Goal: Find specific page/section: Find specific page/section

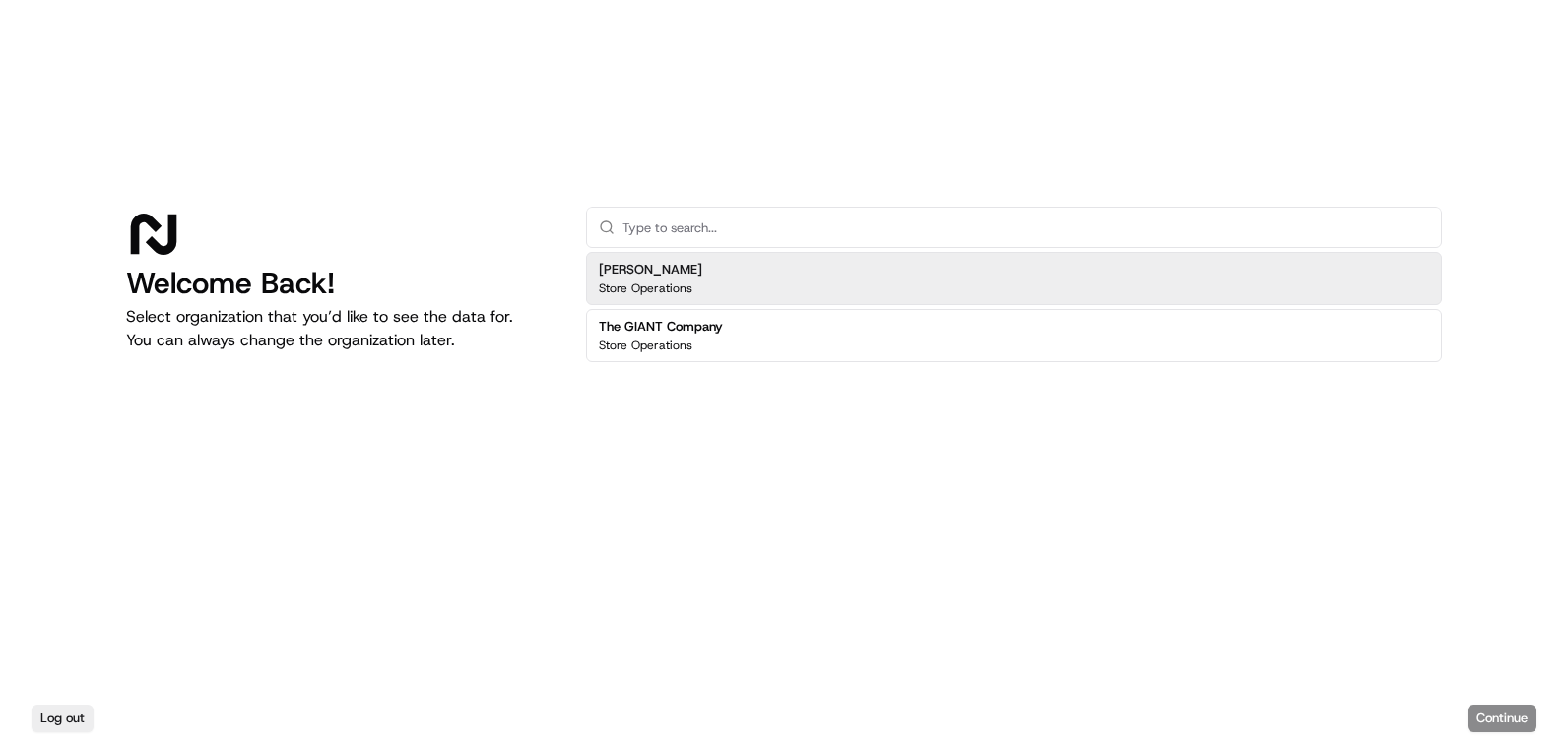
click at [991, 287] on div "[PERSON_NAME] Store Operations" at bounding box center [1014, 279] width 856 height 53
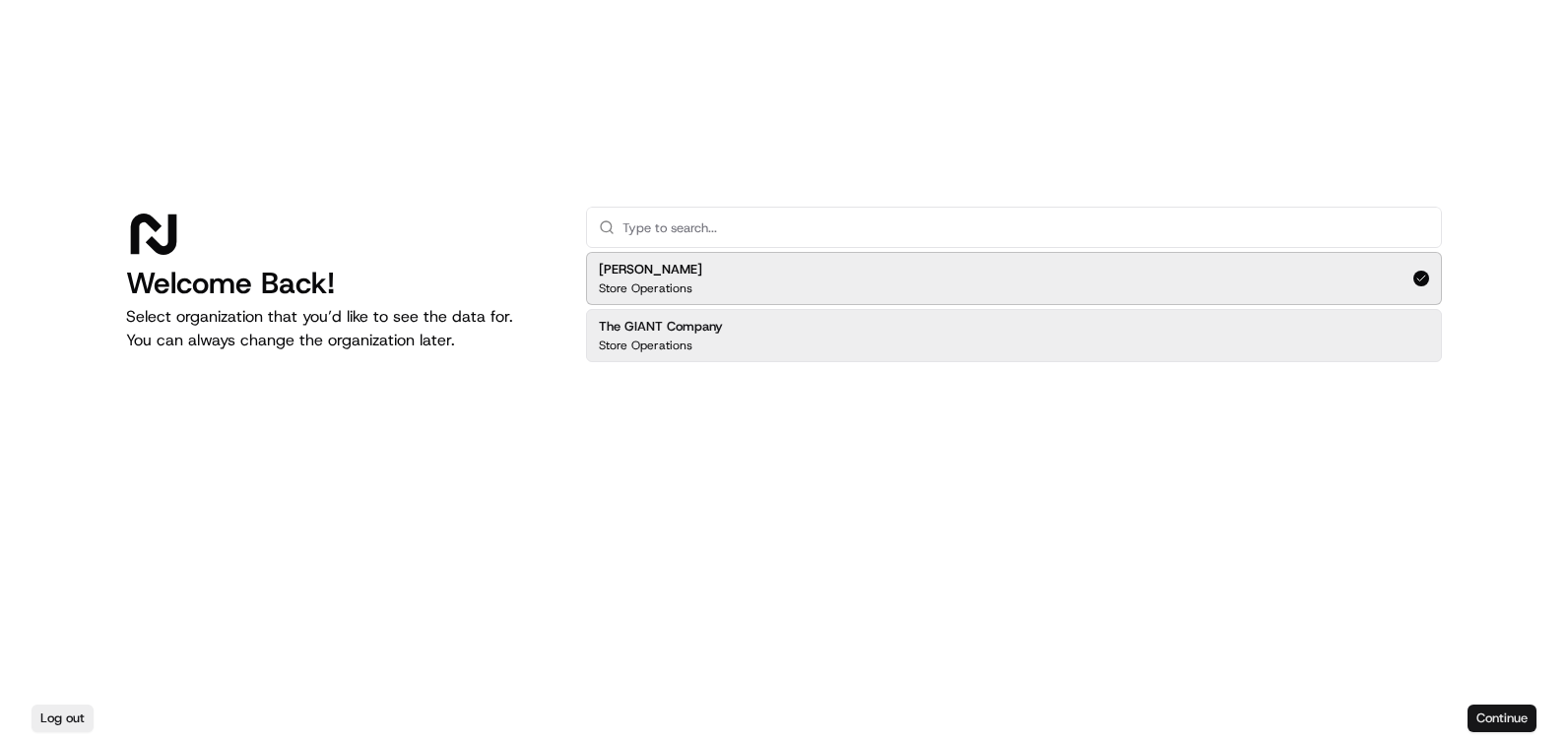
click at [1514, 723] on button "Continue" at bounding box center [1502, 718] width 69 height 28
